Goal: Task Accomplishment & Management: Manage account settings

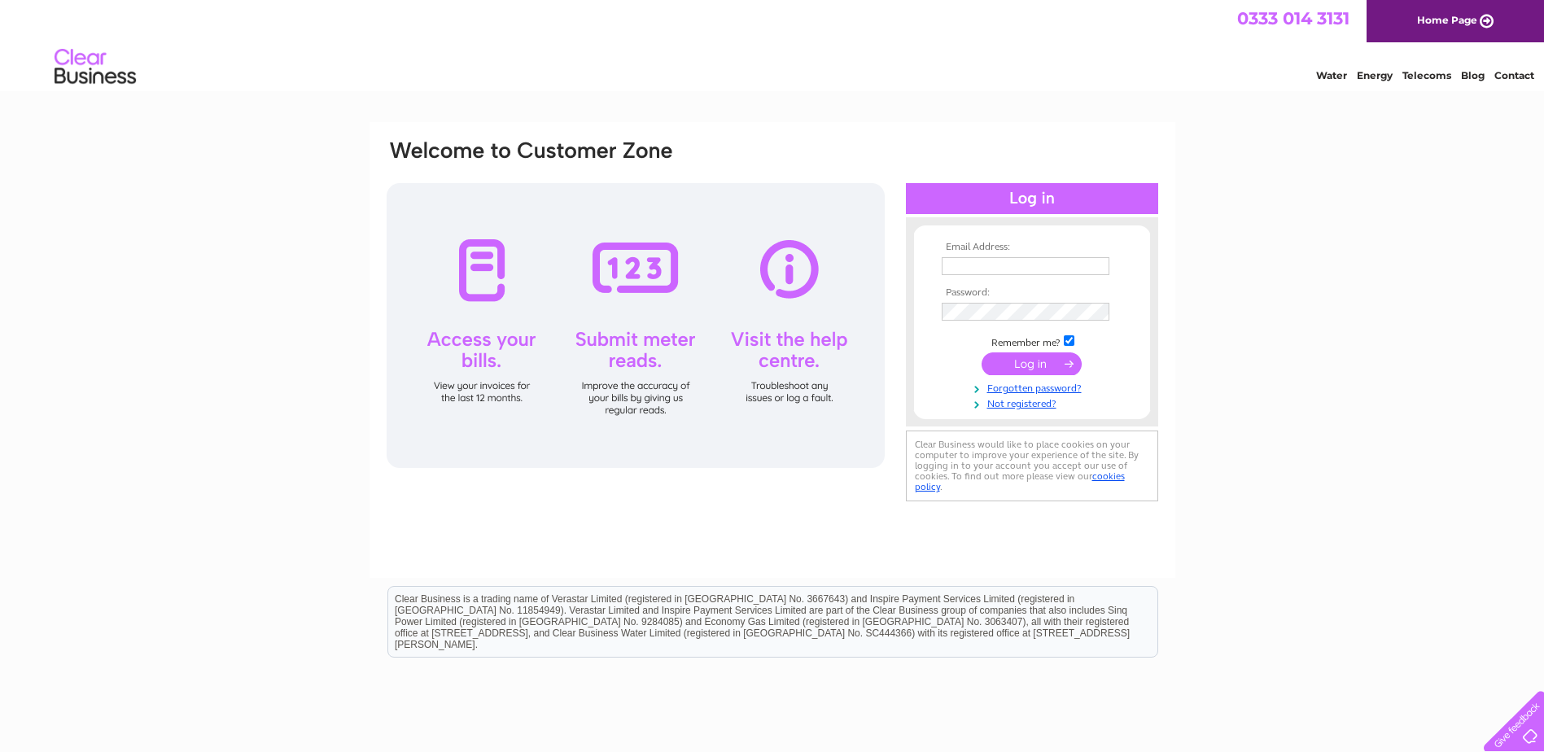
type input "spamedica.accounts@spamedica.co.uk"
click at [1029, 362] on input "submit" at bounding box center [1031, 363] width 100 height 23
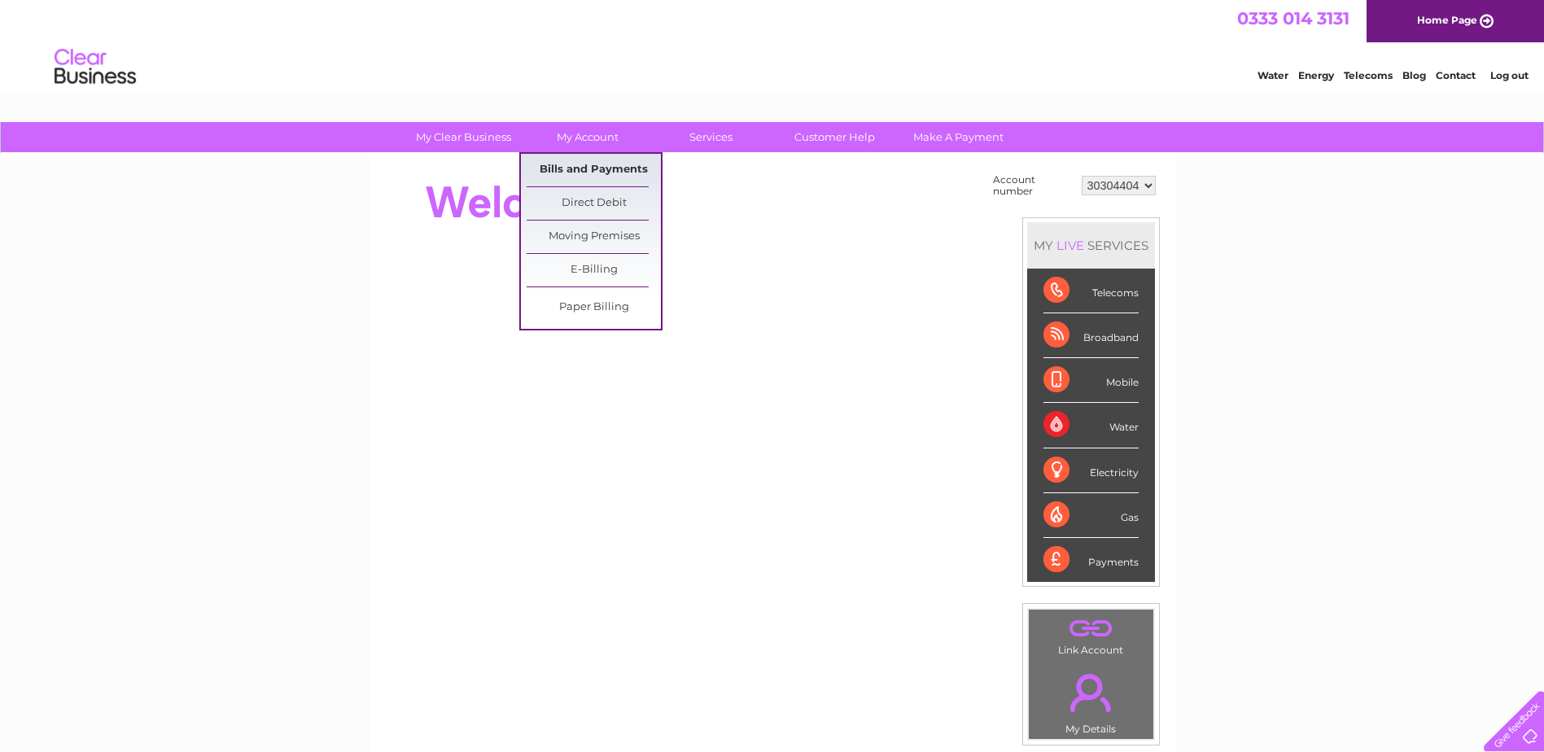
click at [592, 166] on link "Bills and Payments" at bounding box center [594, 170] width 134 height 33
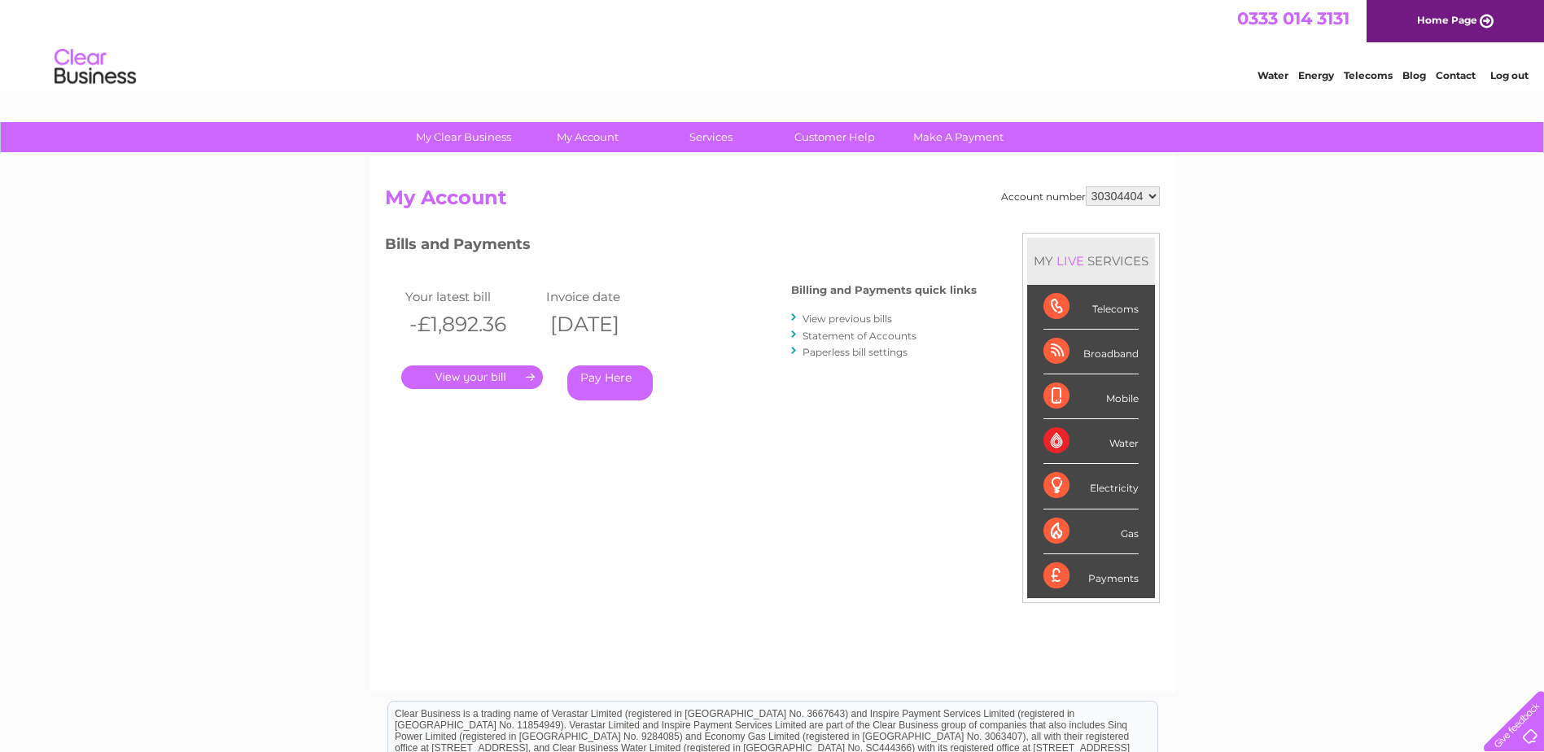
click at [460, 375] on link "." at bounding box center [472, 377] width 142 height 24
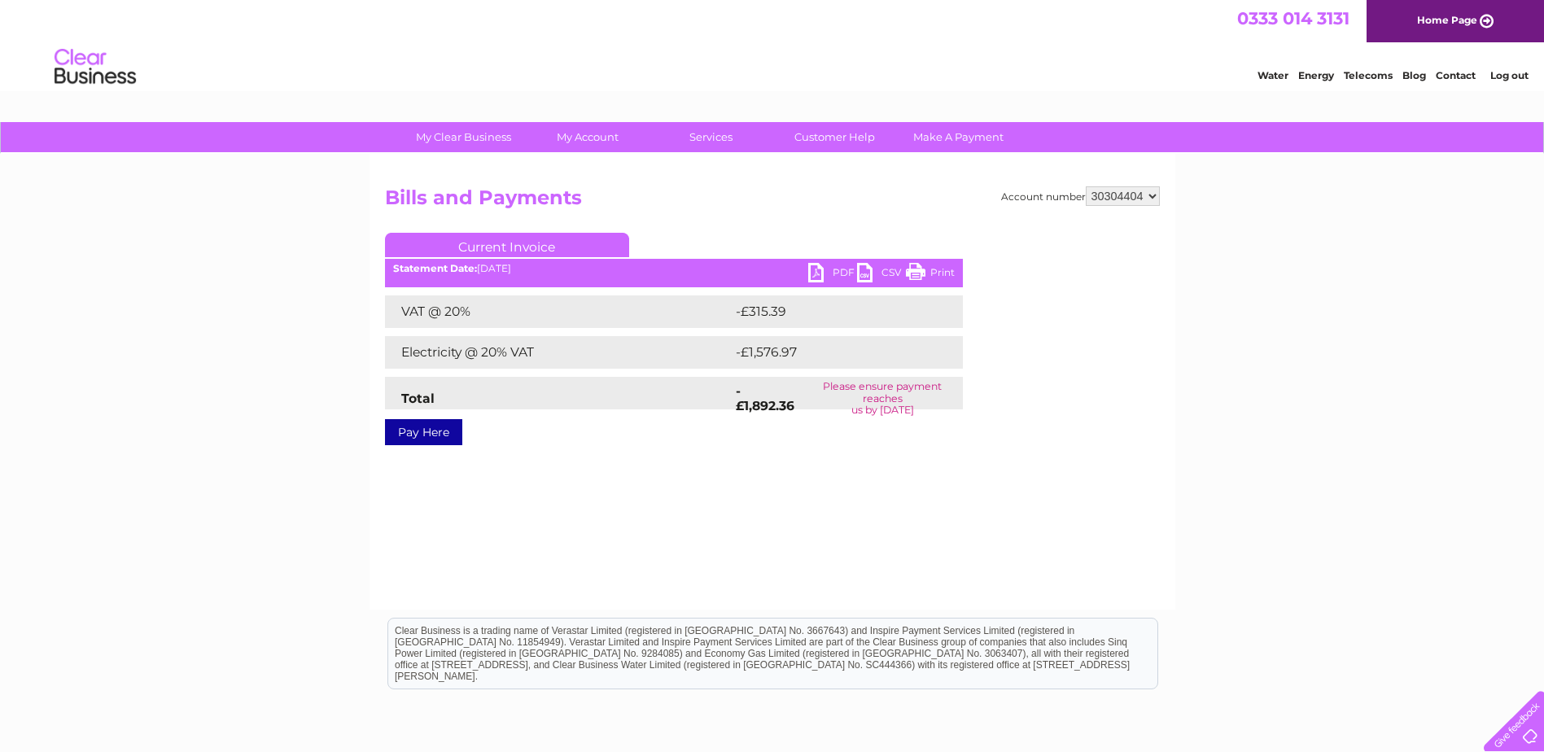
click at [889, 408] on td "Please ensure payment reaches us by 13 October 2025" at bounding box center [882, 398] width 160 height 43
click at [822, 268] on link "PDF" at bounding box center [832, 275] width 49 height 24
